Goal: Check status: Check status

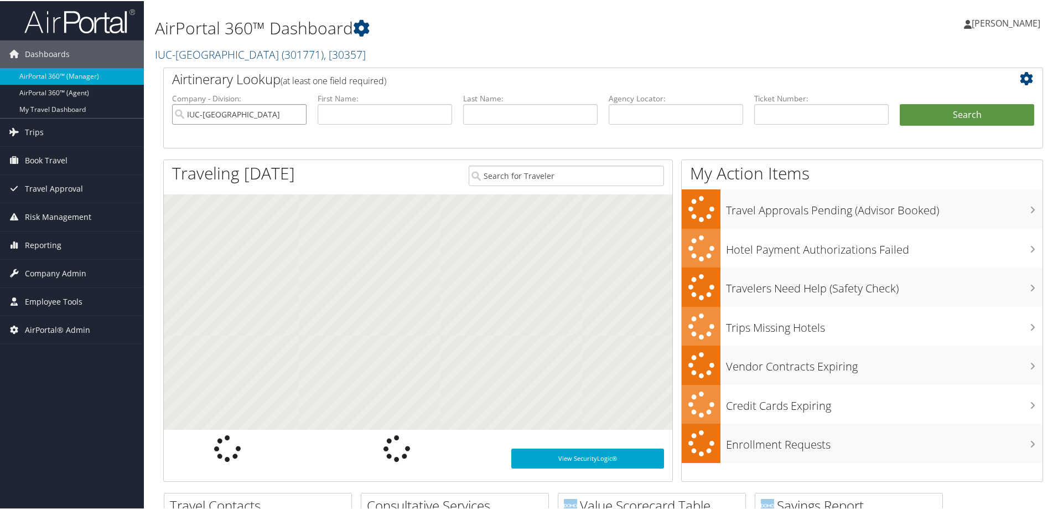
click at [293, 115] on input "IUC-Kent State University" at bounding box center [239, 113] width 135 height 20
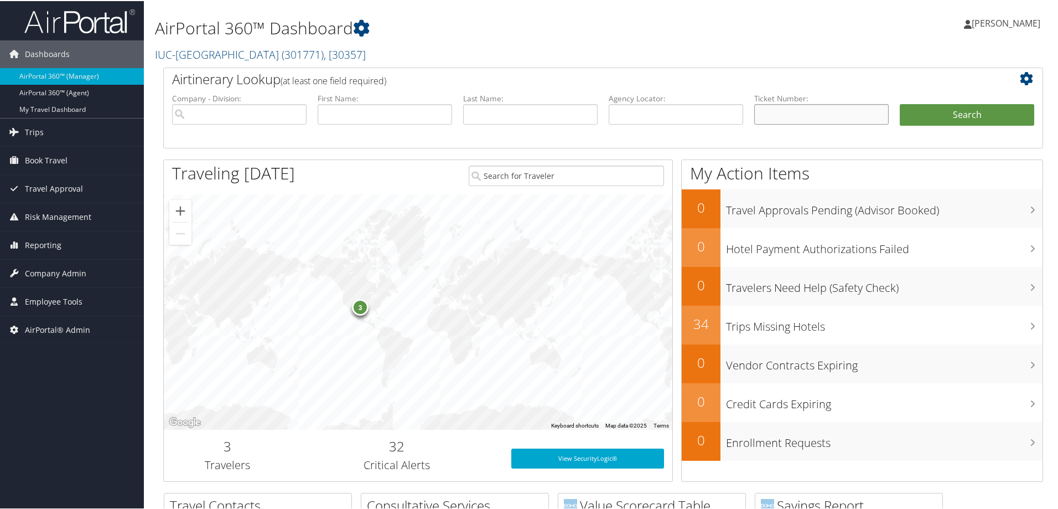
click at [785, 109] on input "text" at bounding box center [821, 113] width 135 height 20
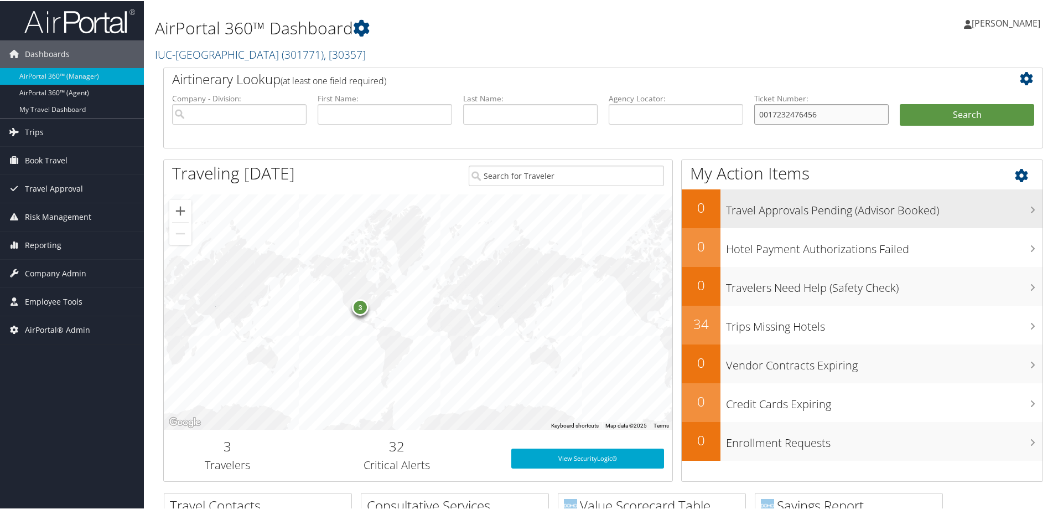
type input "0017232476456"
click at [900, 103] on button "Search" at bounding box center [967, 114] width 135 height 22
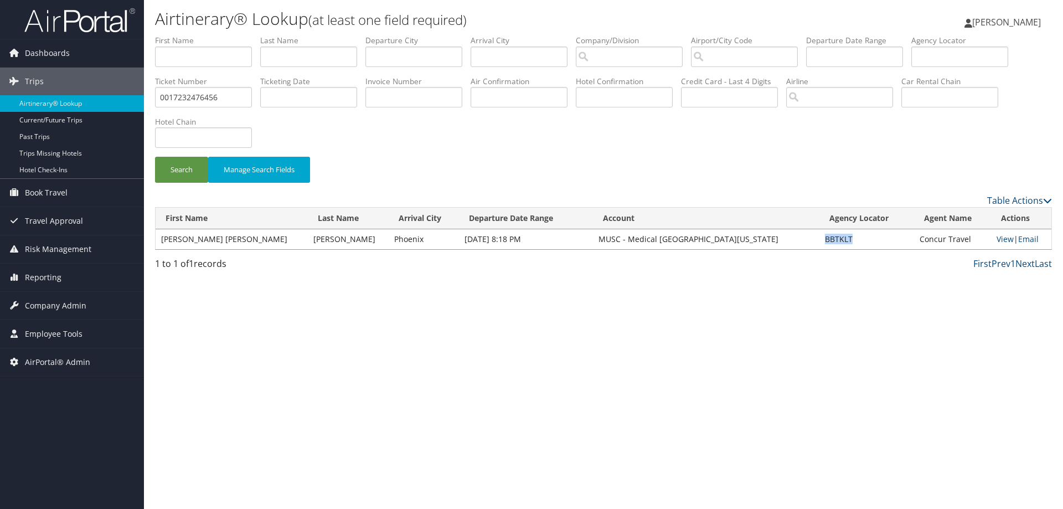
drag, startPoint x: 831, startPoint y: 241, endPoint x: 800, endPoint y: 244, distance: 31.7
click at [819, 244] on td "BBTKLT" at bounding box center [866, 239] width 95 height 20
copy td "BBTKLT"
click at [996, 240] on link "View" at bounding box center [1004, 239] width 17 height 11
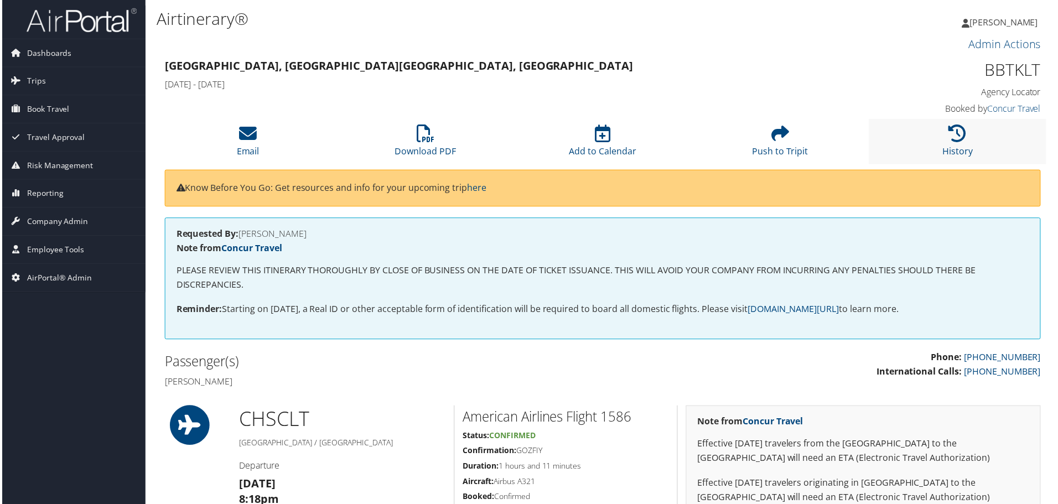
click at [939, 143] on li "History" at bounding box center [960, 142] width 178 height 45
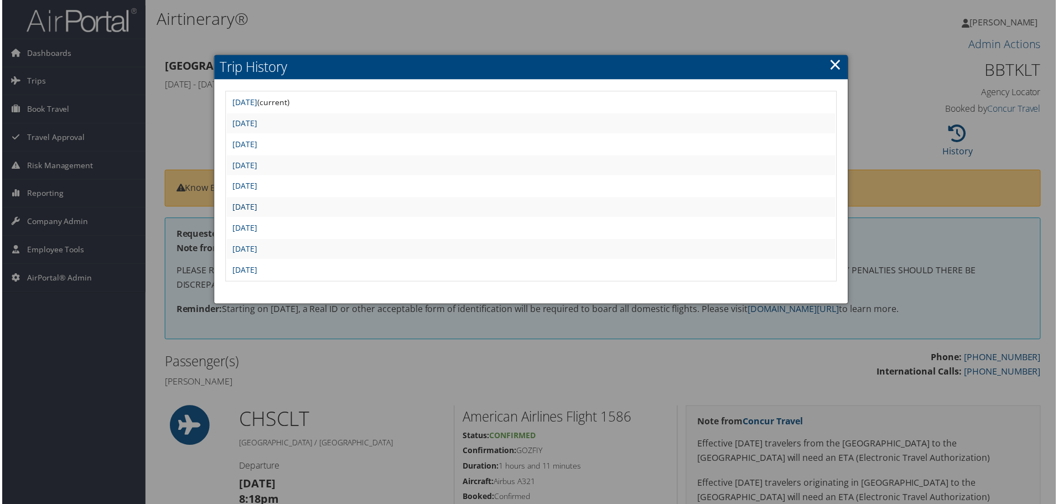
click at [256, 206] on link "Sun Apr 6 00:15:35 MDT 2025" at bounding box center [243, 208] width 25 height 11
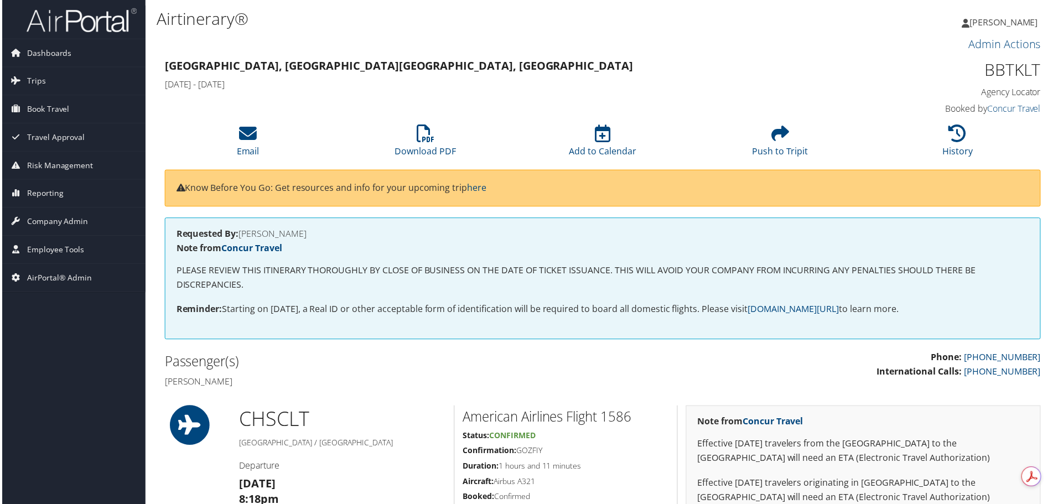
click at [1010, 75] on h1 "BBTKLT" at bounding box center [940, 70] width 208 height 23
copy h1 "BBTKLT"
